Goal: Use online tool/utility: Use online tool/utility

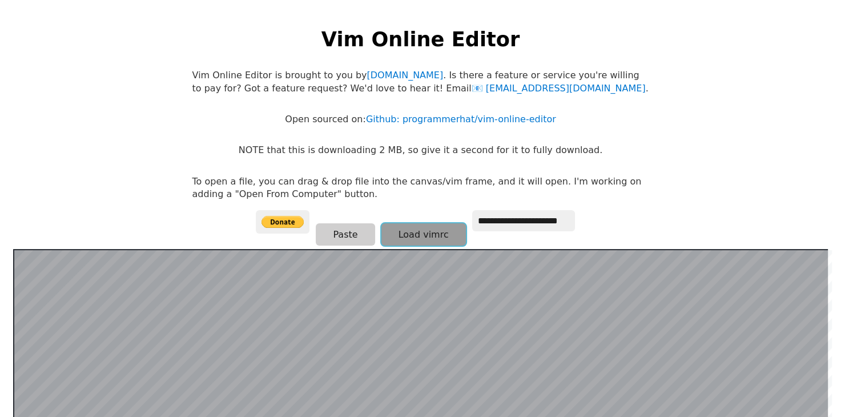
click at [426, 235] on button "Load vimrc" at bounding box center [424, 234] width 85 height 22
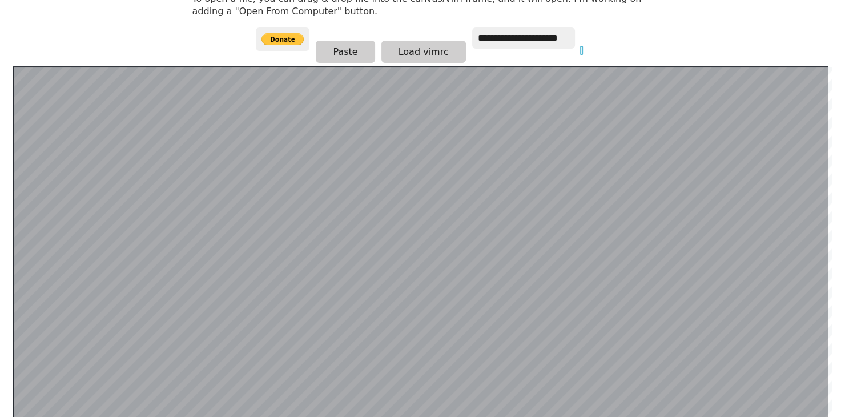
scroll to position [222, 0]
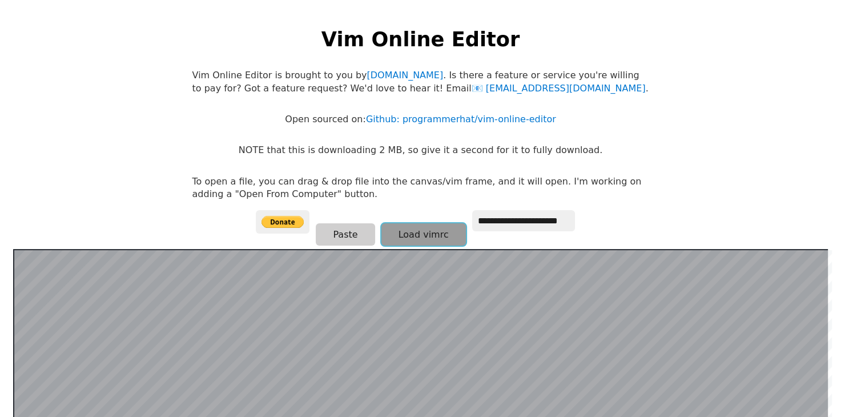
click at [427, 239] on button "Load vimrc" at bounding box center [424, 234] width 85 height 22
